Goal: Information Seeking & Learning: Learn about a topic

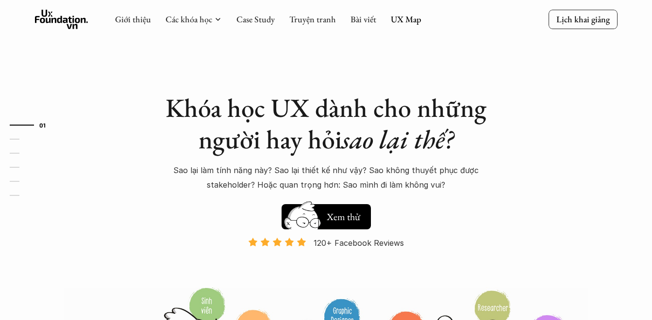
click at [341, 214] on h5 "Xem thử" at bounding box center [343, 217] width 36 height 14
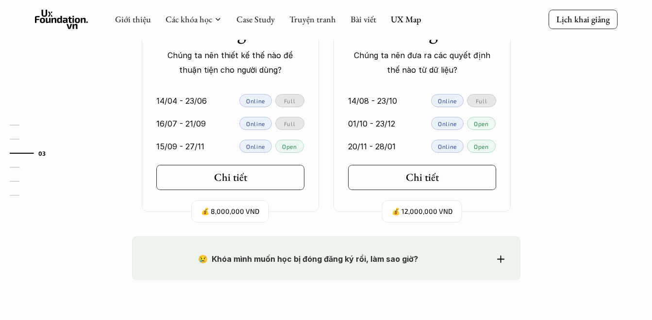
scroll to position [1318, 0]
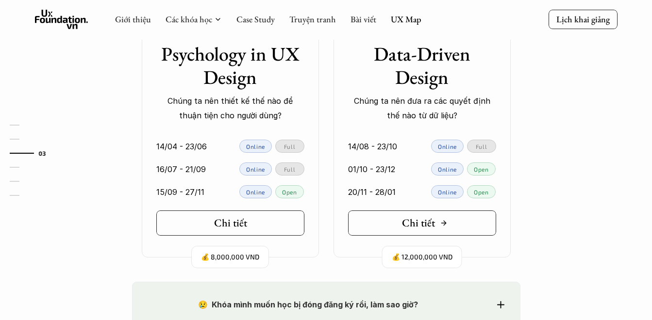
click at [369, 216] on link "Chi tiết" at bounding box center [422, 223] width 148 height 25
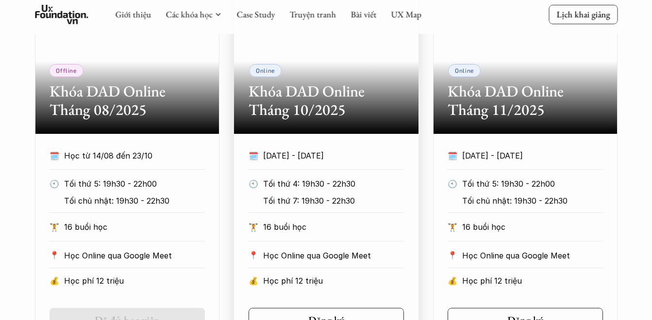
scroll to position [534, 0]
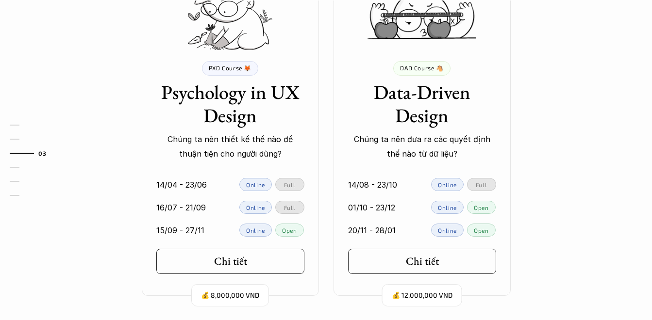
scroll to position [1415, 0]
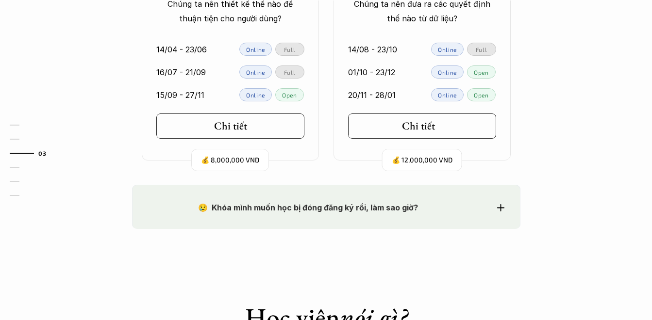
click at [411, 128] on h5 "Chi tiết" at bounding box center [418, 126] width 33 height 13
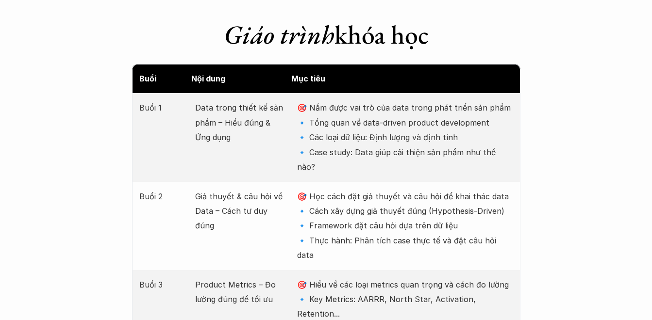
scroll to position [1261, 0]
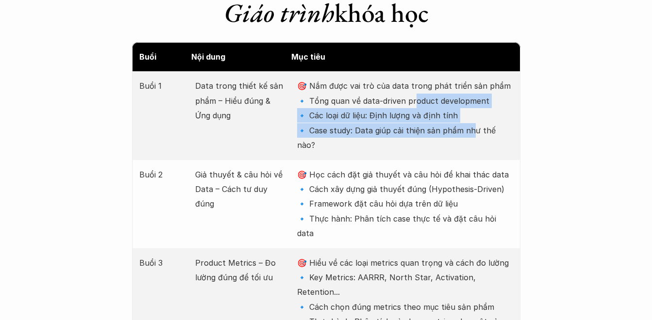
drag, startPoint x: 415, startPoint y: 83, endPoint x: 473, endPoint y: 111, distance: 64.7
click at [473, 111] on p "🎯 Nắm được vai trò của data trong phát triển sản phẩm 🔹 Tổng quan về data-drive…" at bounding box center [404, 116] width 215 height 74
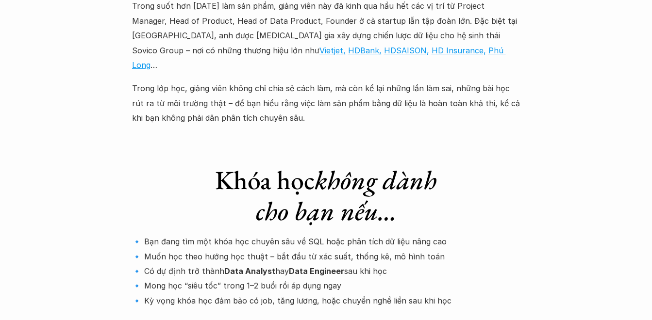
scroll to position [3105, 0]
